Goal: Download file/media

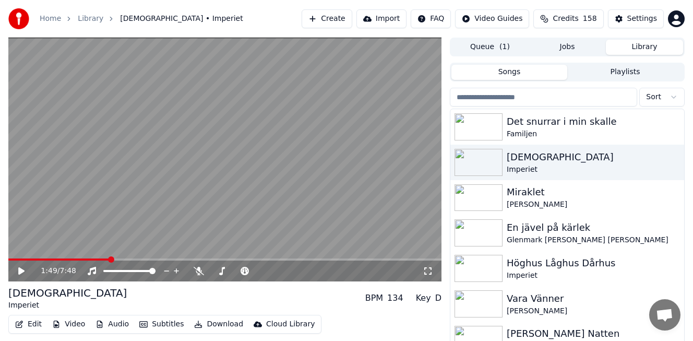
click at [656, 94] on html "Home Library [DEMOGRAPHIC_DATA] • Imperiet Create Import FAQ Video Guides Credi…" at bounding box center [346, 170] width 693 height 341
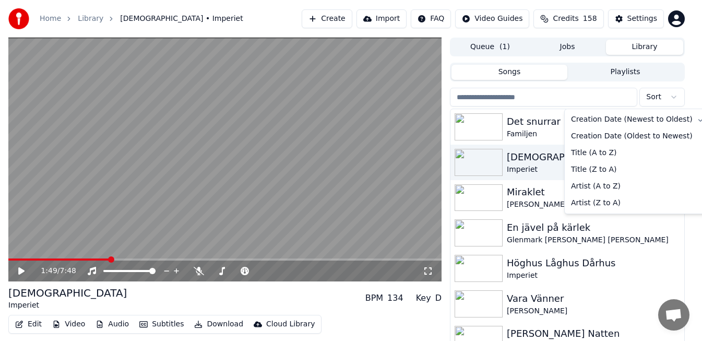
click at [633, 69] on html "Home Library [DEMOGRAPHIC_DATA] • Imperiet Create Import FAQ Video Guides Credi…" at bounding box center [351, 170] width 702 height 341
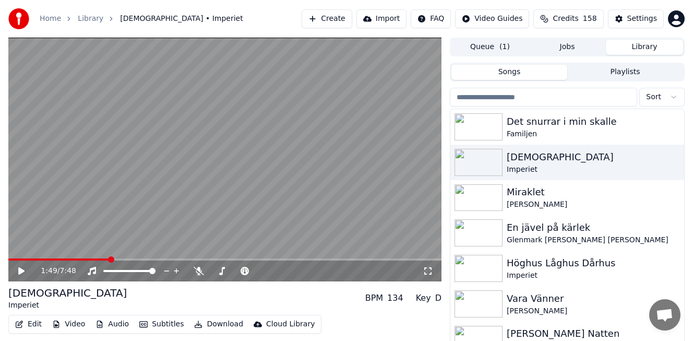
click at [635, 70] on button "Playlists" at bounding box center [625, 72] width 116 height 15
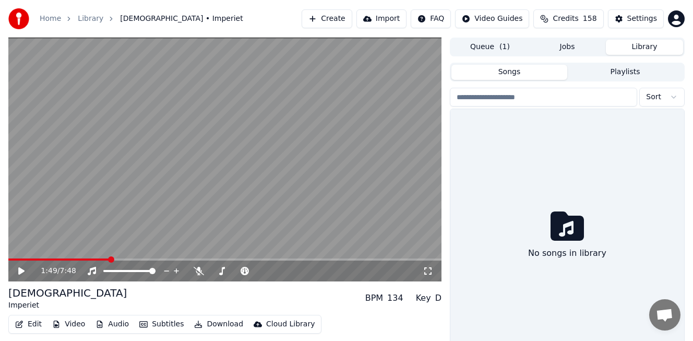
click at [515, 73] on button "Songs" at bounding box center [510, 72] width 116 height 15
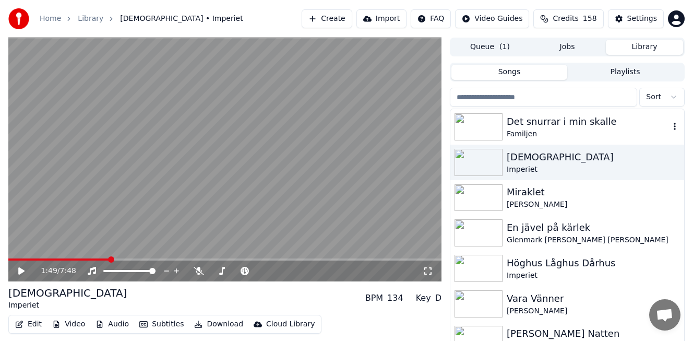
click at [571, 128] on div "Det snurrar i min skalle" at bounding box center [588, 121] width 163 height 15
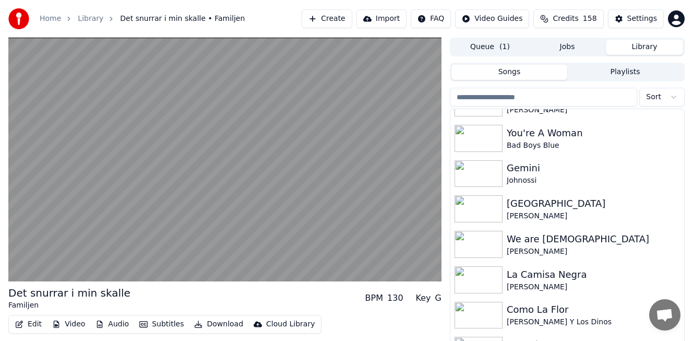
scroll to position [731, 0]
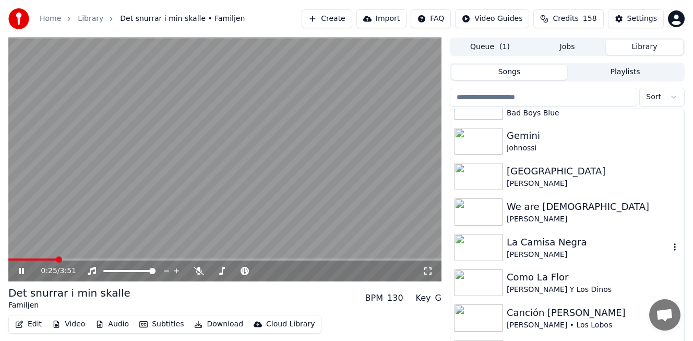
click at [560, 245] on div "La Camisa Negra" at bounding box center [588, 242] width 163 height 15
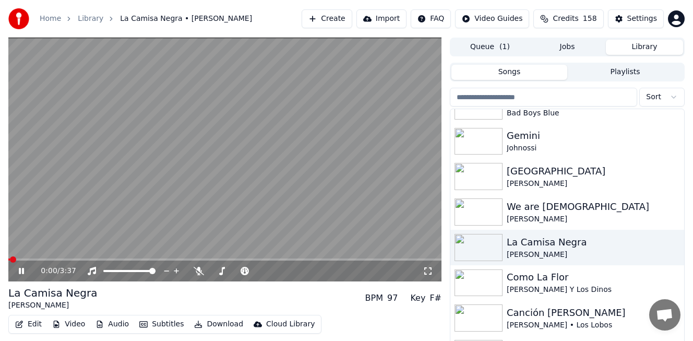
click at [216, 323] on button "Download" at bounding box center [218, 324] width 57 height 15
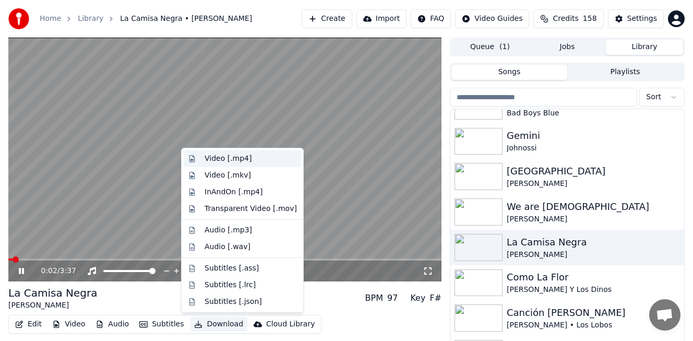
click at [249, 160] on div "Video [.mp4]" at bounding box center [251, 158] width 92 height 10
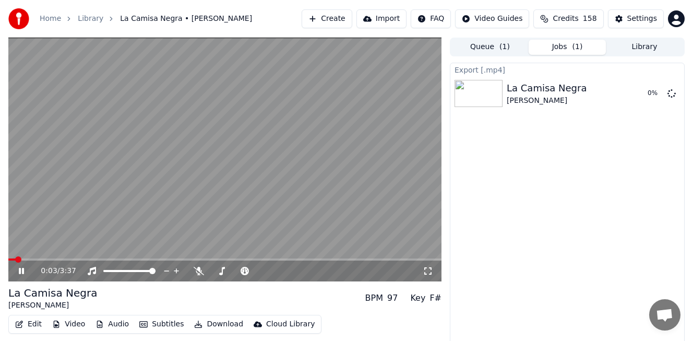
click at [649, 47] on button "Library" at bounding box center [644, 47] width 77 height 15
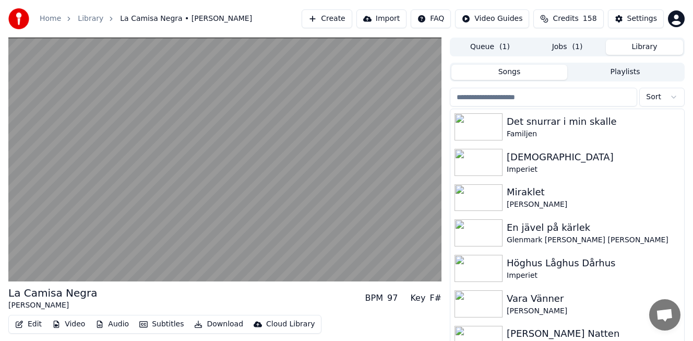
click at [641, 70] on button "Playlists" at bounding box center [625, 72] width 116 height 15
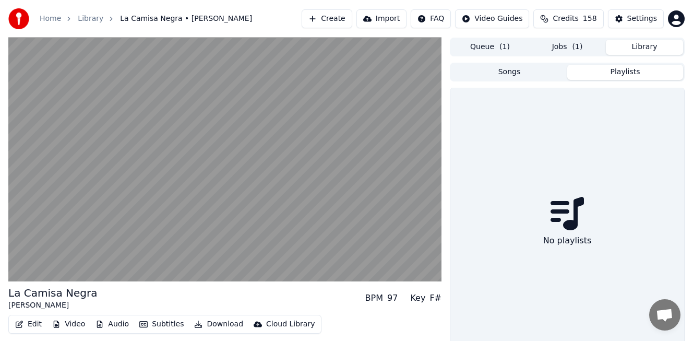
click at [646, 46] on button "Library" at bounding box center [644, 47] width 77 height 15
click at [505, 72] on button "Songs" at bounding box center [510, 72] width 116 height 15
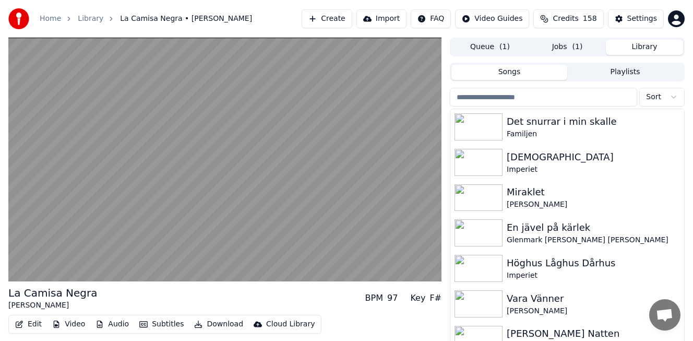
click at [668, 75] on button "Playlists" at bounding box center [625, 72] width 116 height 15
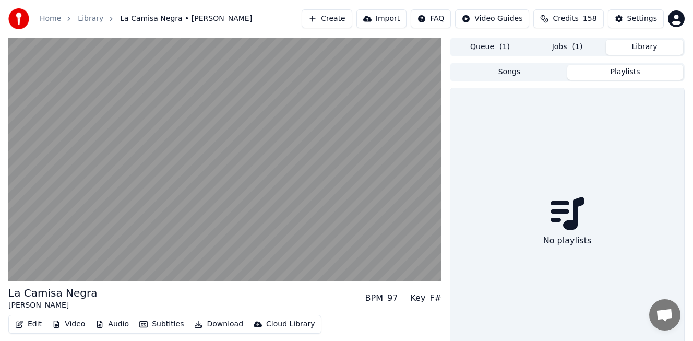
click at [497, 76] on button "Songs" at bounding box center [510, 72] width 116 height 15
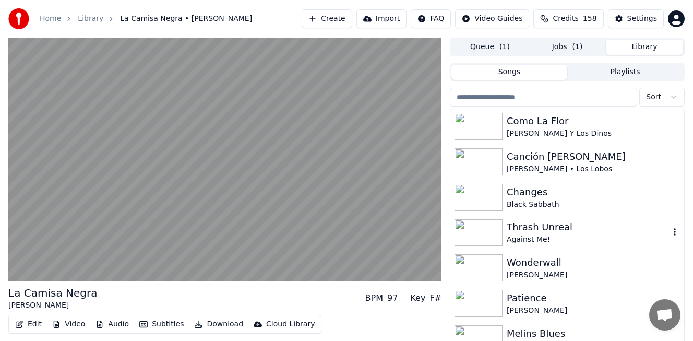
scroll to position [835, 0]
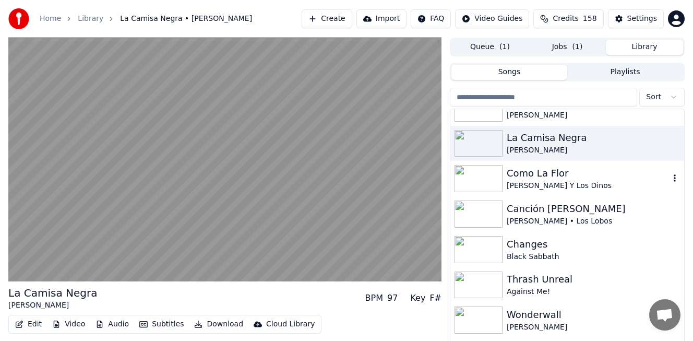
click at [522, 167] on div "Como La Flor" at bounding box center [588, 173] width 163 height 15
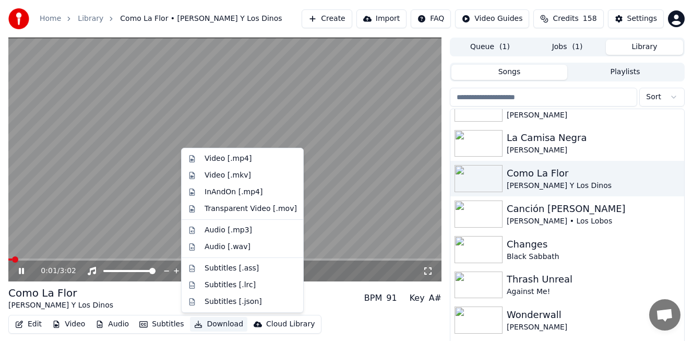
click at [222, 325] on button "Download" at bounding box center [218, 324] width 57 height 15
click at [257, 157] on div "Video [.mp4]" at bounding box center [251, 158] width 92 height 10
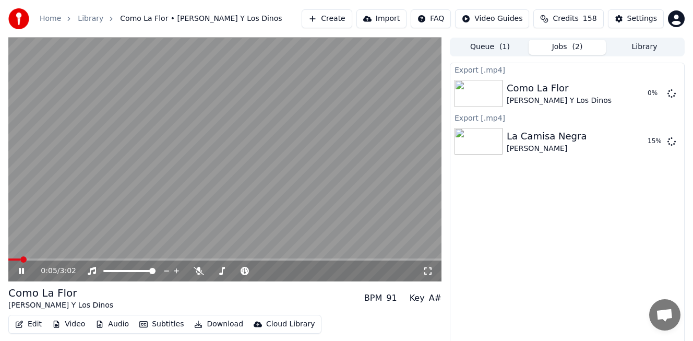
click at [632, 47] on button "Library" at bounding box center [644, 47] width 77 height 15
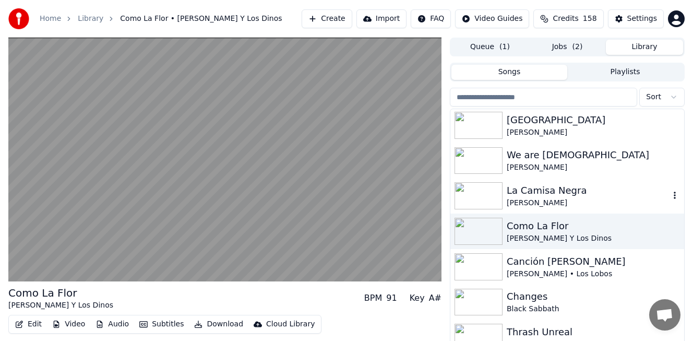
scroll to position [783, 0]
click at [570, 267] on div "Canción [PERSON_NAME]" at bounding box center [588, 261] width 163 height 15
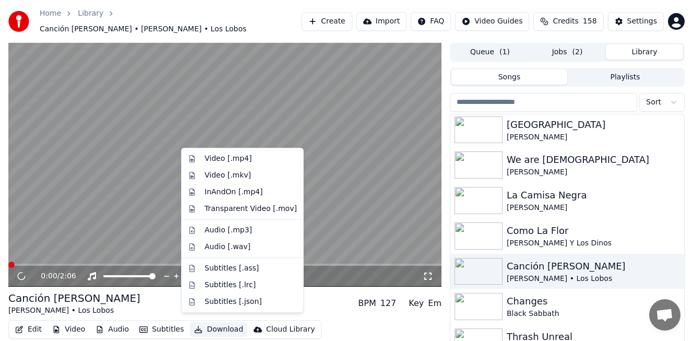
click at [209, 328] on button "Download" at bounding box center [218, 329] width 57 height 15
click at [257, 159] on div "Video [.mp4]" at bounding box center [251, 158] width 92 height 10
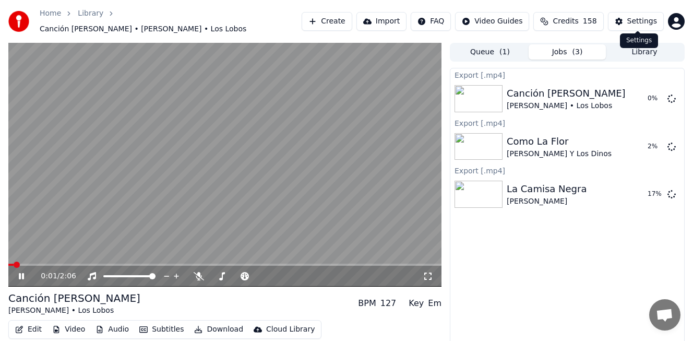
drag, startPoint x: 652, startPoint y: 31, endPoint x: 653, endPoint y: 42, distance: 10.5
click at [652, 32] on div "Home Library Canción [PERSON_NAME] • Los Lobos Create Import FAQ Video Guides C…" at bounding box center [346, 21] width 693 height 43
click at [653, 44] on button "Library" at bounding box center [644, 51] width 77 height 15
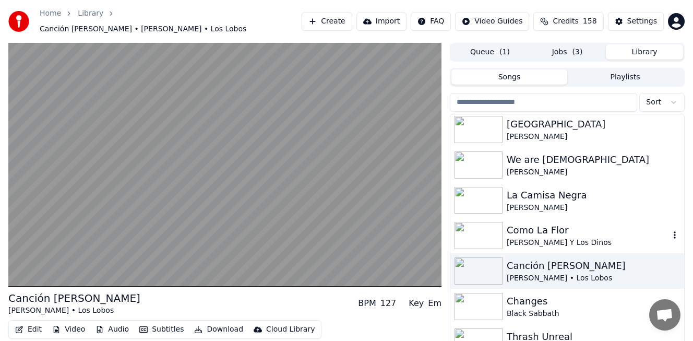
scroll to position [845, 0]
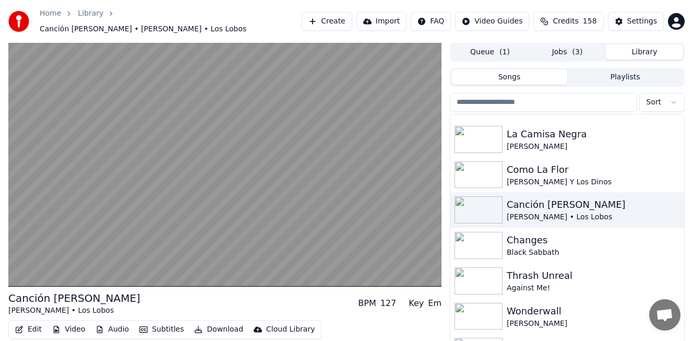
click at [536, 263] on div "Thrash Unreal Against Me!" at bounding box center [567, 280] width 234 height 35
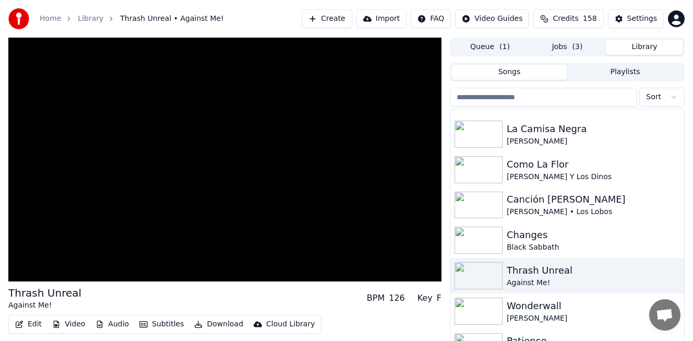
scroll to position [940, 0]
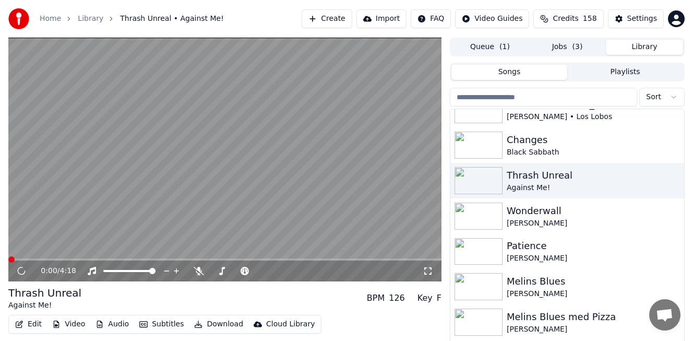
click at [222, 323] on button "Download" at bounding box center [218, 324] width 57 height 15
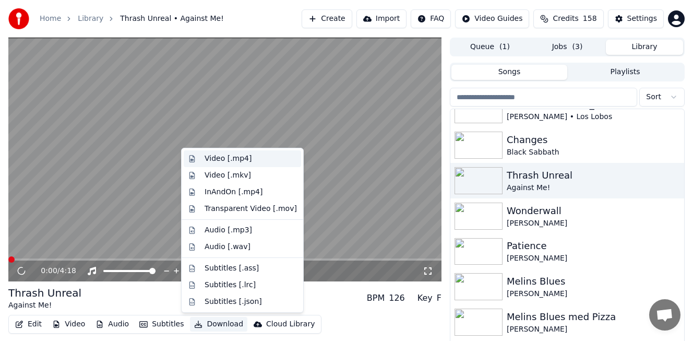
click at [254, 160] on div "Video [.mp4]" at bounding box center [251, 158] width 92 height 10
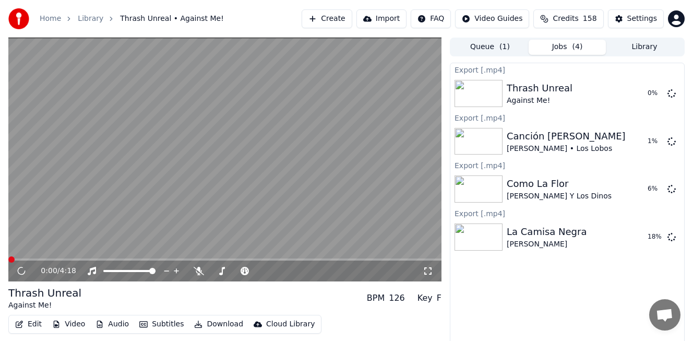
click at [657, 50] on button "Library" at bounding box center [644, 47] width 77 height 15
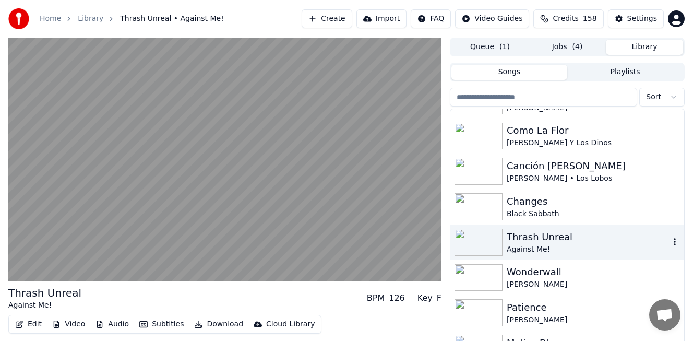
scroll to position [887, 0]
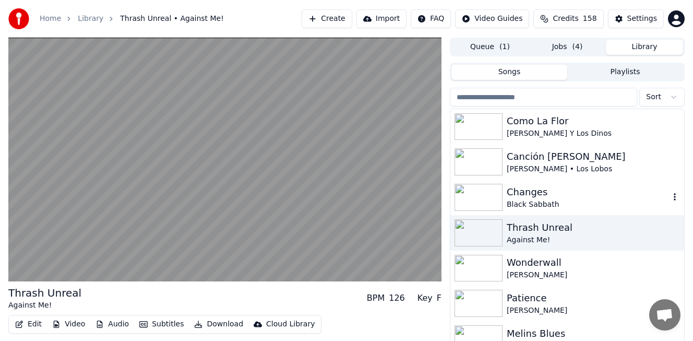
click at [529, 196] on div "Changes" at bounding box center [588, 192] width 163 height 15
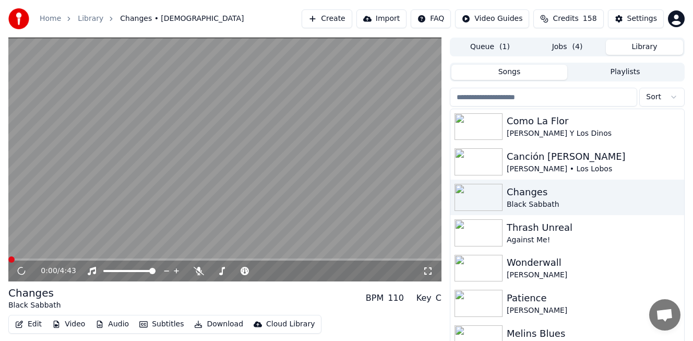
click at [215, 328] on button "Download" at bounding box center [218, 324] width 57 height 15
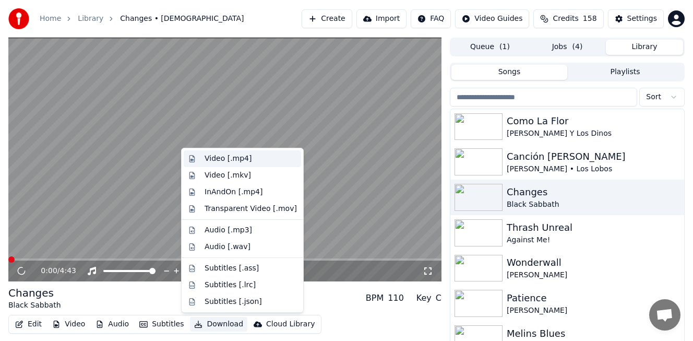
click at [255, 155] on div "Video [.mp4]" at bounding box center [251, 158] width 92 height 10
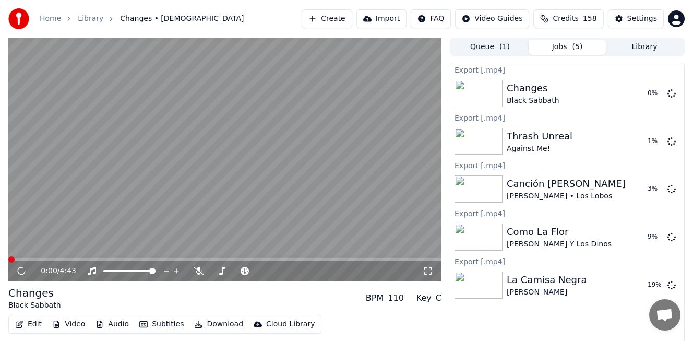
click at [667, 44] on button "Library" at bounding box center [644, 47] width 77 height 15
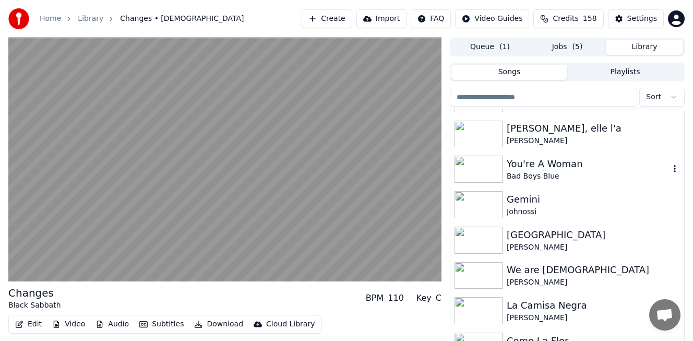
scroll to position [679, 0]
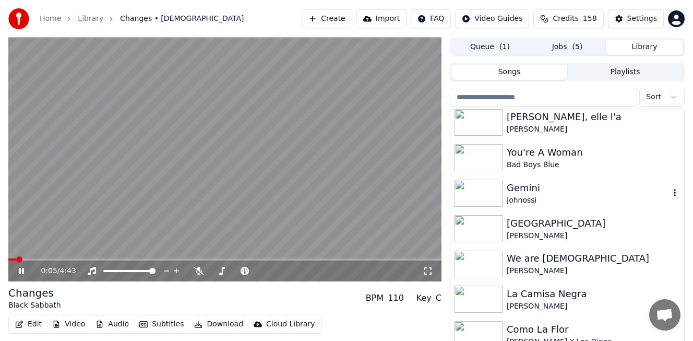
click at [537, 202] on div "Johnossi" at bounding box center [588, 200] width 163 height 10
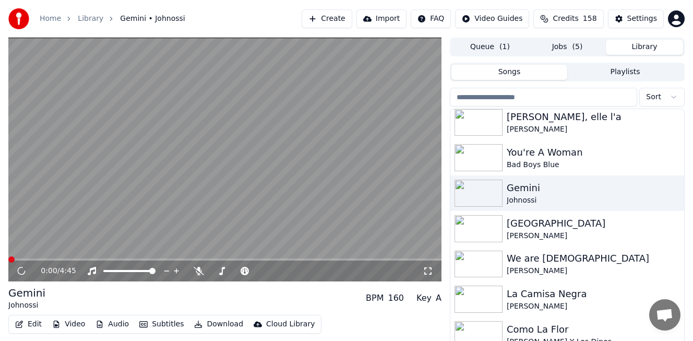
click at [224, 326] on button "Download" at bounding box center [218, 324] width 57 height 15
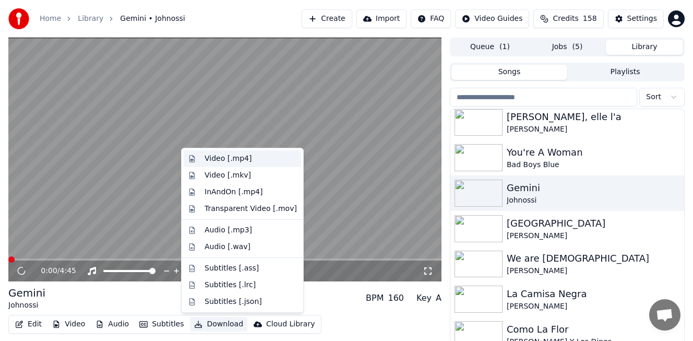
click at [234, 157] on div "Video [.mp4]" at bounding box center [228, 158] width 47 height 10
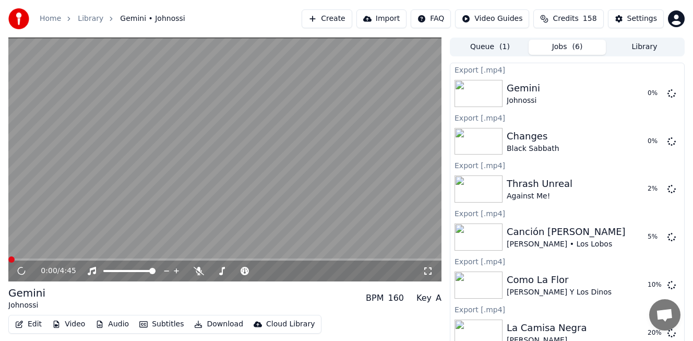
click at [658, 45] on button "Library" at bounding box center [644, 47] width 77 height 15
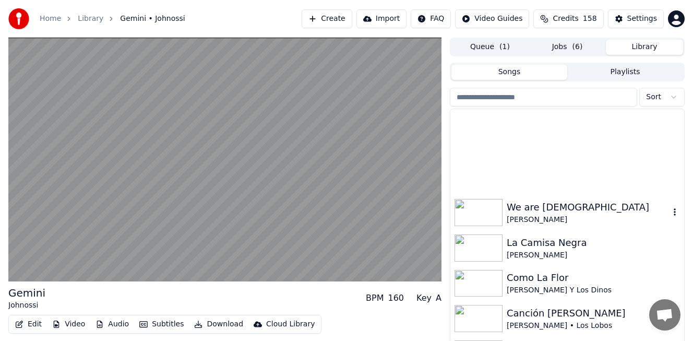
scroll to position [887, 0]
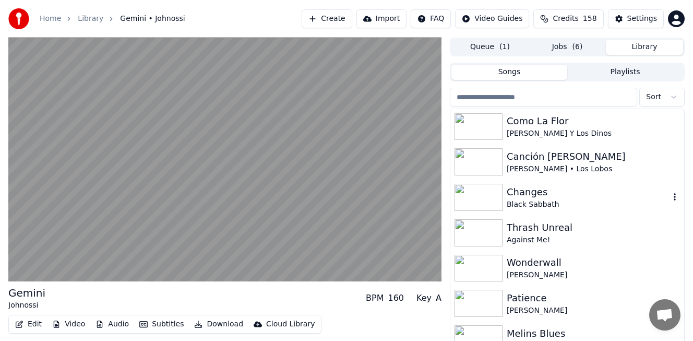
click at [556, 286] on div "Patience [PERSON_NAME]" at bounding box center [567, 303] width 234 height 35
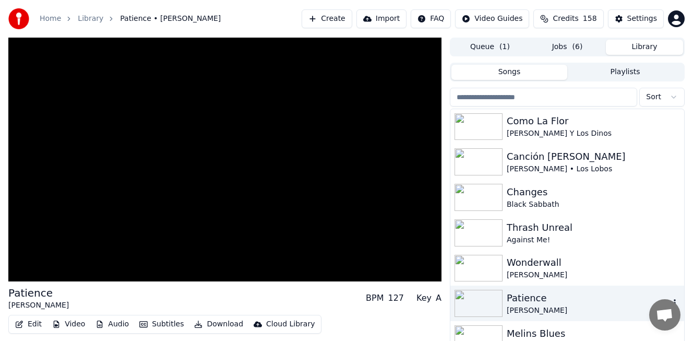
scroll to position [940, 0]
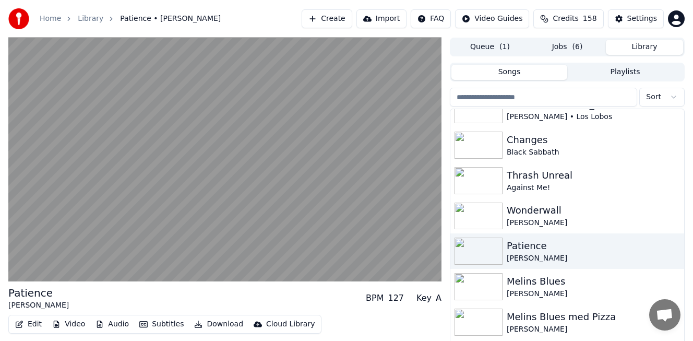
click at [222, 323] on button "Download" at bounding box center [218, 324] width 57 height 15
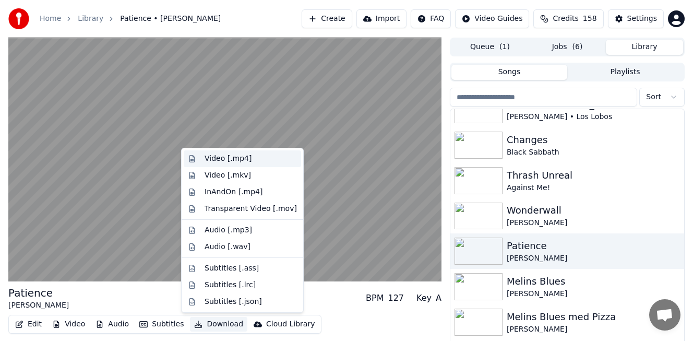
click at [261, 158] on div "Video [.mp4]" at bounding box center [251, 158] width 92 height 10
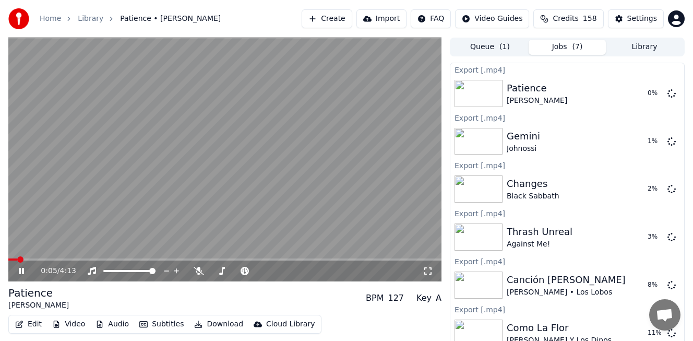
click at [665, 45] on button "Library" at bounding box center [644, 47] width 77 height 15
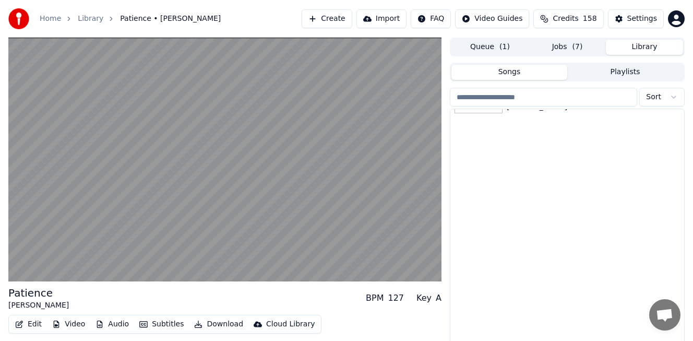
scroll to position [936, 0]
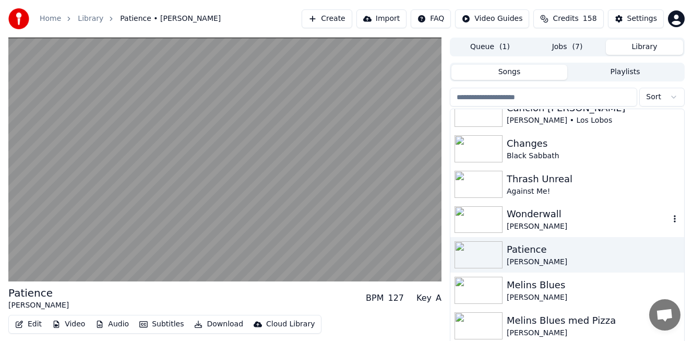
click at [561, 217] on div "Wonderwall" at bounding box center [588, 214] width 163 height 15
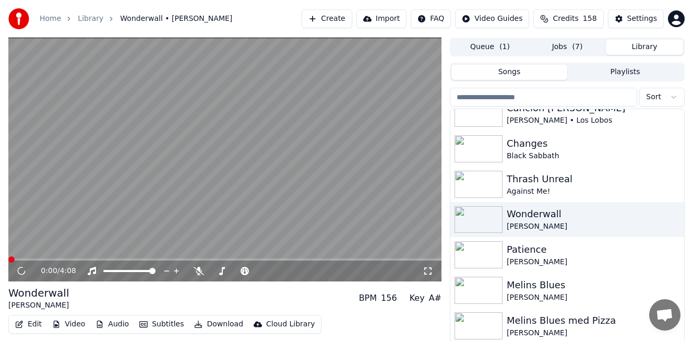
click at [219, 327] on button "Download" at bounding box center [218, 324] width 57 height 15
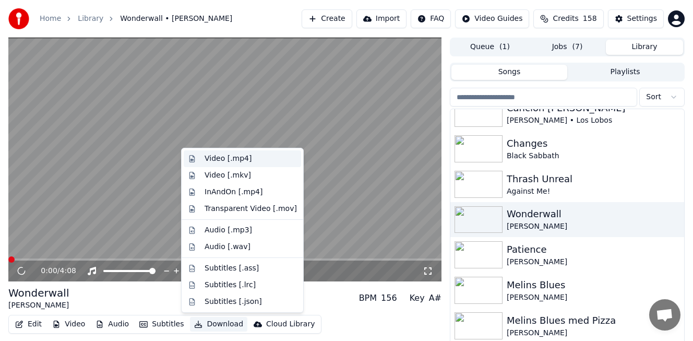
click at [232, 159] on div "Video [.mp4]" at bounding box center [228, 158] width 47 height 10
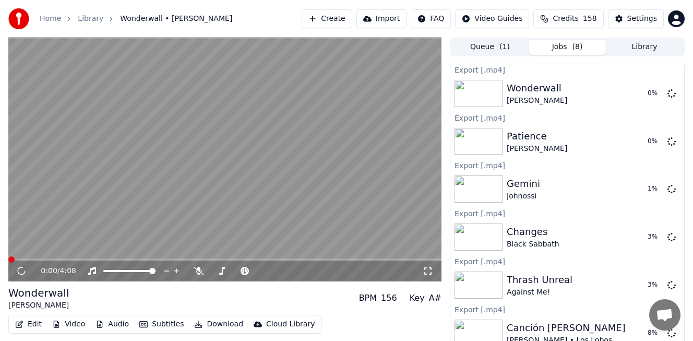
click at [642, 48] on button "Library" at bounding box center [644, 47] width 77 height 15
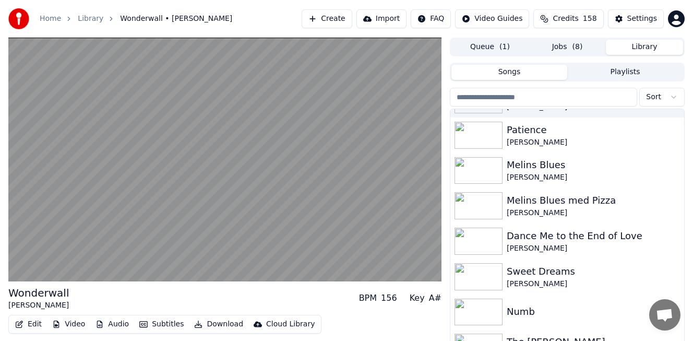
scroll to position [1074, 0]
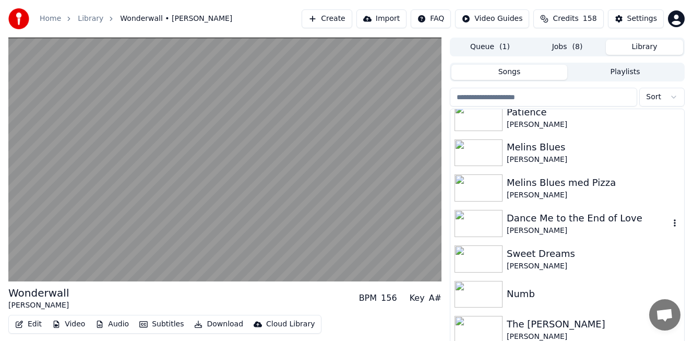
click at [584, 230] on div "[PERSON_NAME]" at bounding box center [588, 230] width 163 height 10
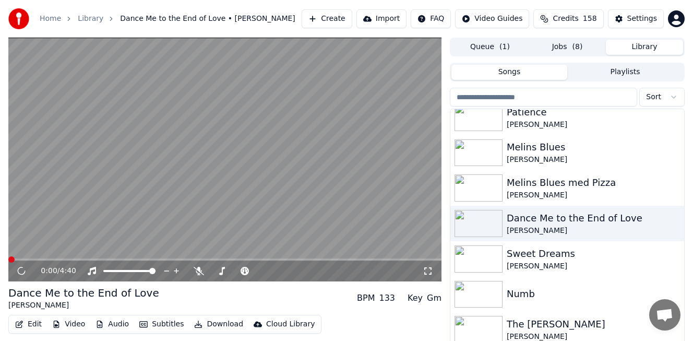
click at [216, 326] on button "Download" at bounding box center [218, 324] width 57 height 15
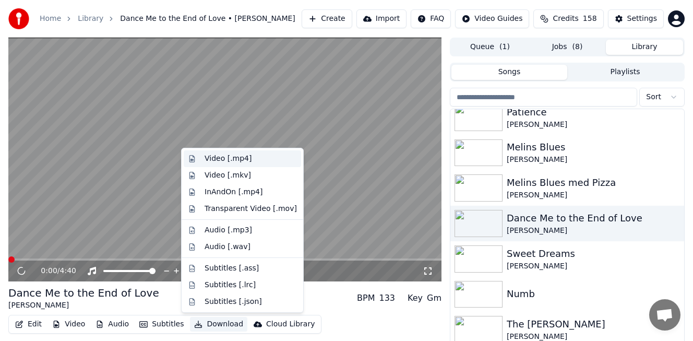
click at [252, 161] on div "Video [.mp4]" at bounding box center [251, 158] width 92 height 10
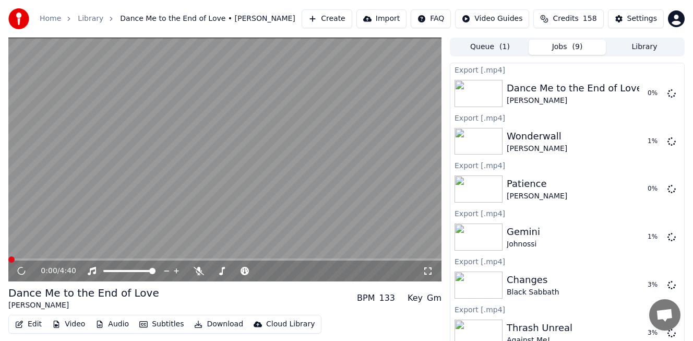
click at [566, 47] on button "Jobs ( 9 )" at bounding box center [567, 47] width 77 height 15
click at [22, 269] on icon at bounding box center [29, 271] width 24 height 8
click at [561, 48] on button "Jobs ( 8 )" at bounding box center [567, 47] width 77 height 15
click at [638, 47] on button "Library" at bounding box center [644, 47] width 77 height 15
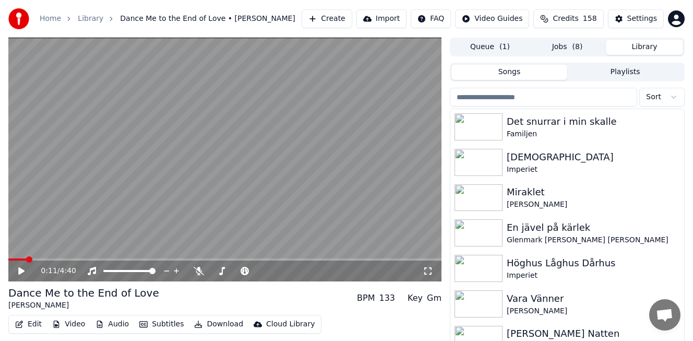
click at [564, 43] on button "Jobs ( 8 )" at bounding box center [567, 47] width 77 height 15
click at [626, 50] on button "Library" at bounding box center [644, 47] width 77 height 15
click at [573, 43] on span "( 8 )" at bounding box center [578, 47] width 10 height 10
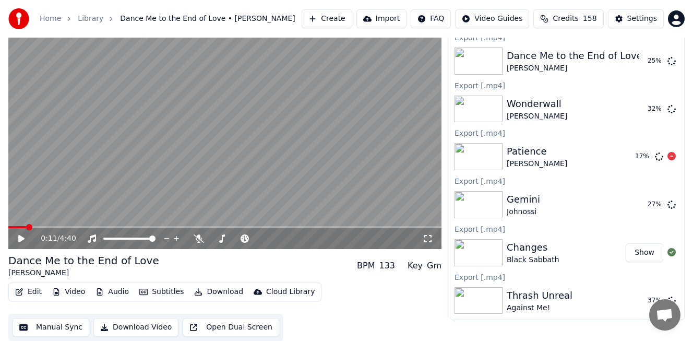
click at [585, 13] on button "Credits 158" at bounding box center [568, 18] width 70 height 19
click at [585, 16] on button "Credits 158" at bounding box center [568, 18] width 70 height 19
click at [585, 18] on button "Credits 158" at bounding box center [568, 18] width 70 height 19
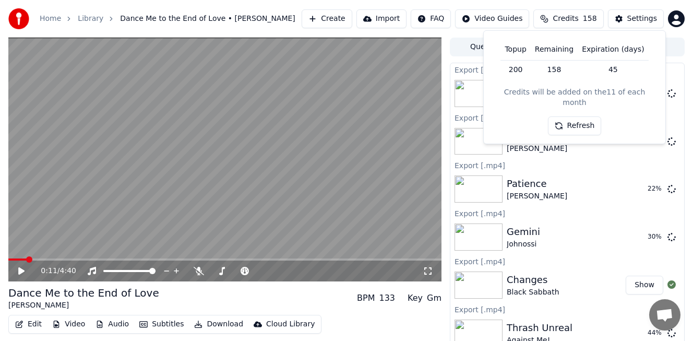
click at [223, 24] on div "Home Library Dance Me to the End of Love • [PERSON_NAME]" at bounding box center [151, 18] width 287 height 21
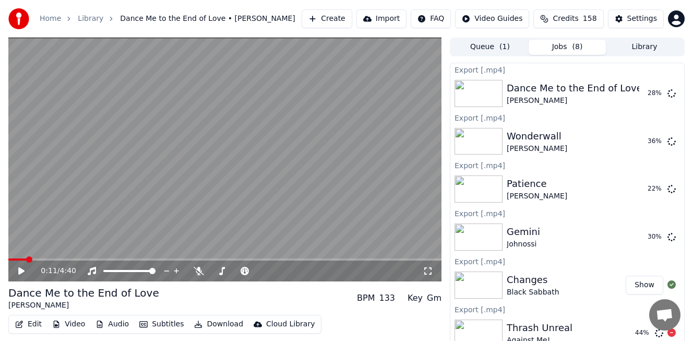
scroll to position [142, 0]
